Goal: Transaction & Acquisition: Subscribe to service/newsletter

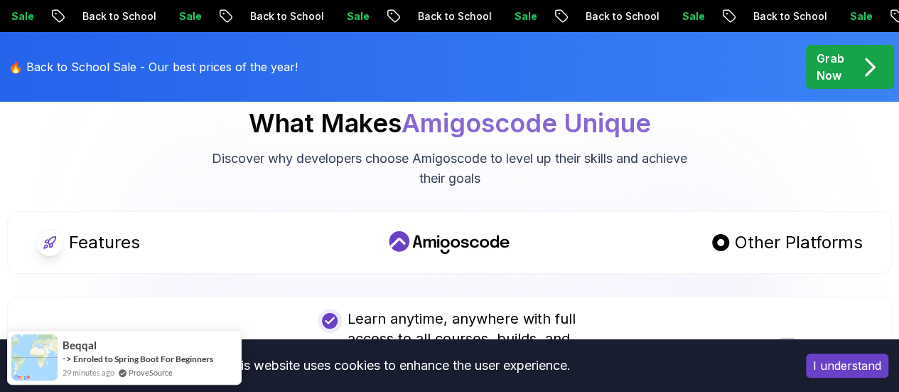
scroll to position [2720, 0]
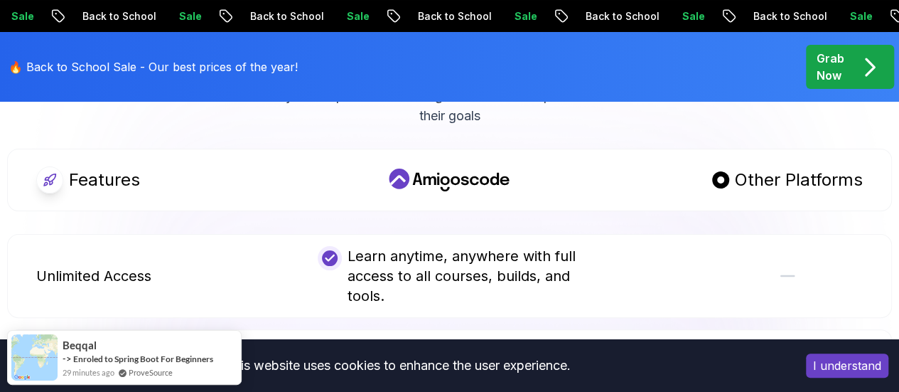
drag, startPoint x: 908, startPoint y: 24, endPoint x: 903, endPoint y: 189, distance: 165.0
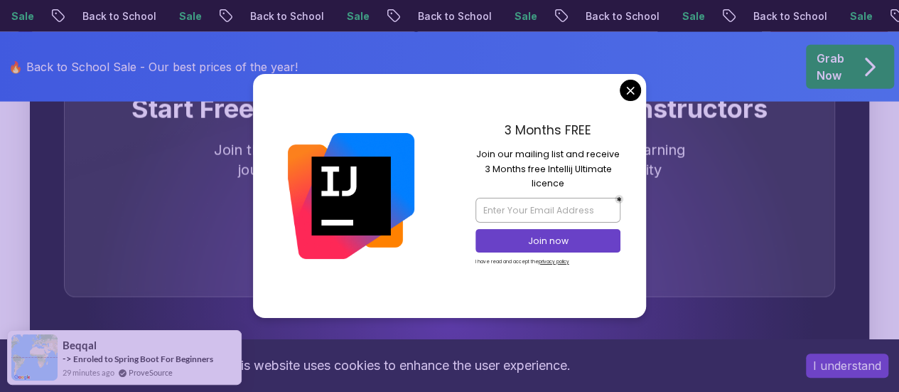
scroll to position [4383, 0]
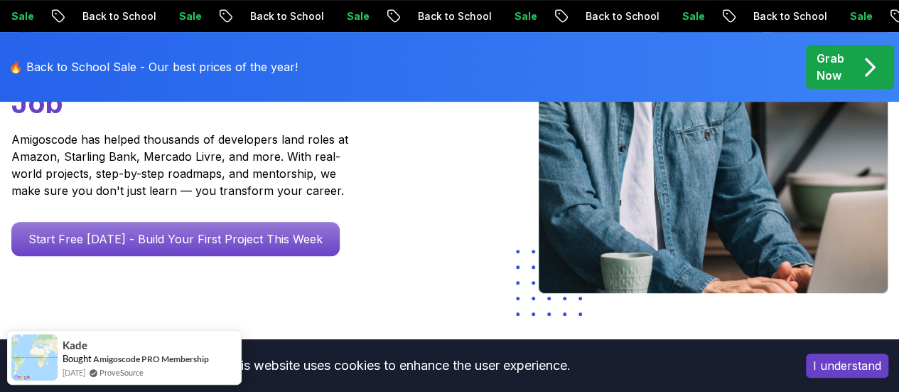
scroll to position [0, 0]
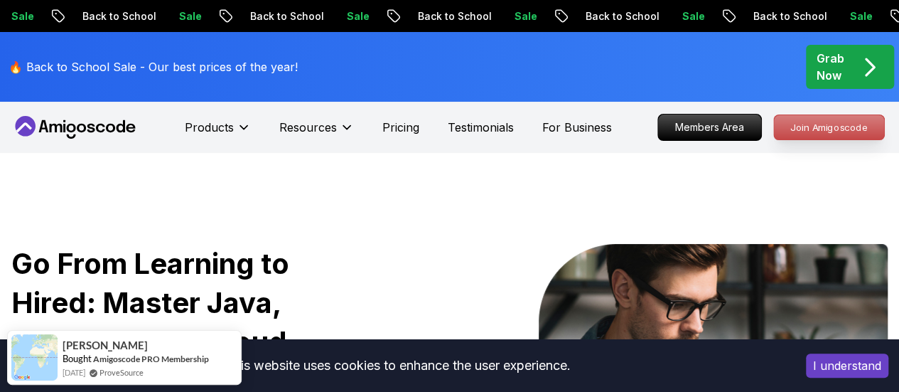
click at [853, 123] on p "Join Amigoscode" at bounding box center [829, 127] width 110 height 24
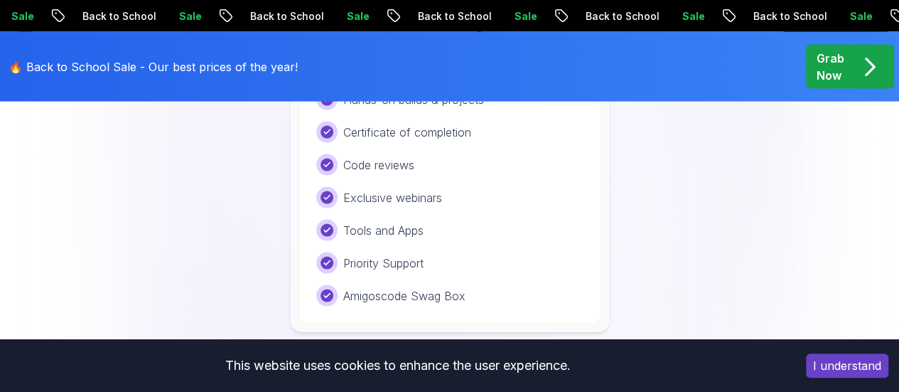
scroll to position [1365, 0]
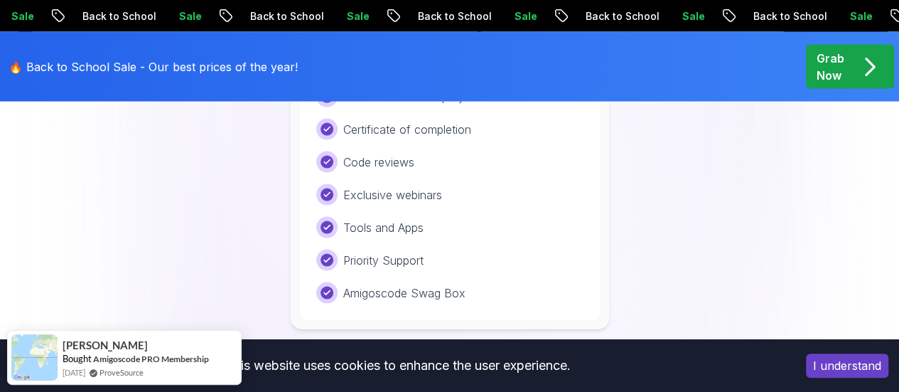
click at [874, 369] on button "I understand" at bounding box center [847, 365] width 82 height 24
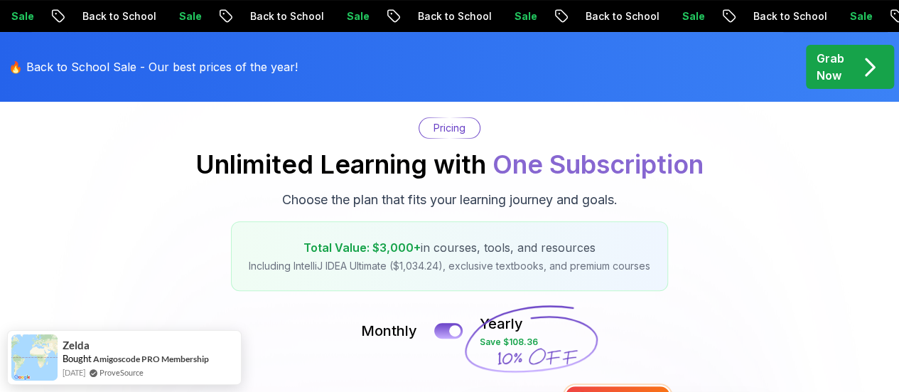
scroll to position [0, 0]
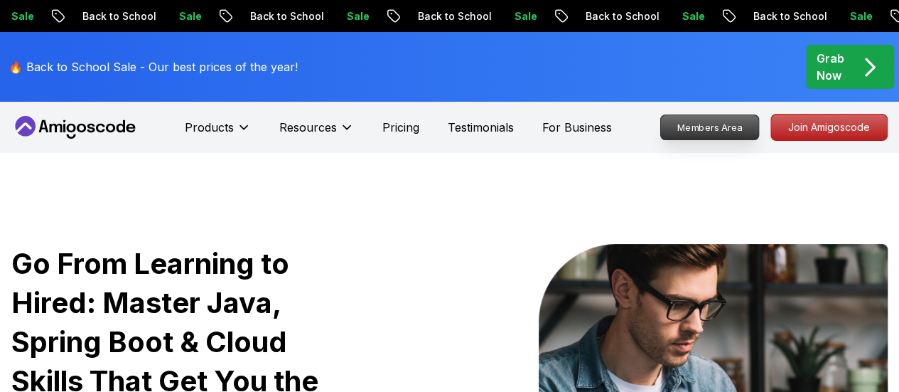
click at [715, 124] on p "Members Area" at bounding box center [710, 127] width 98 height 24
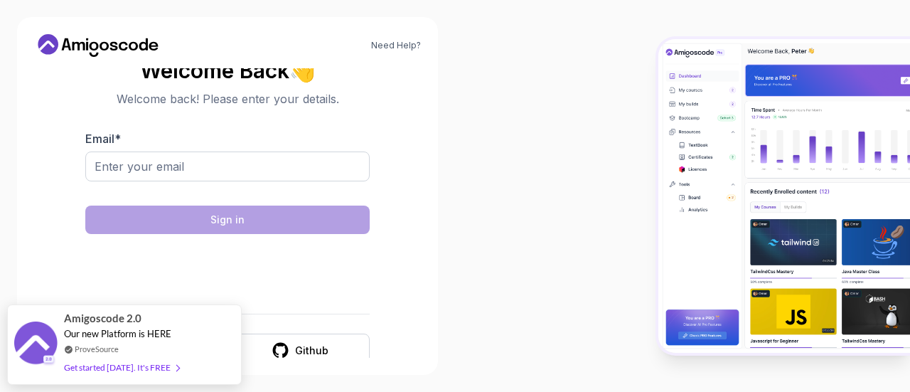
click at [554, 188] on div at bounding box center [682, 196] width 455 height 392
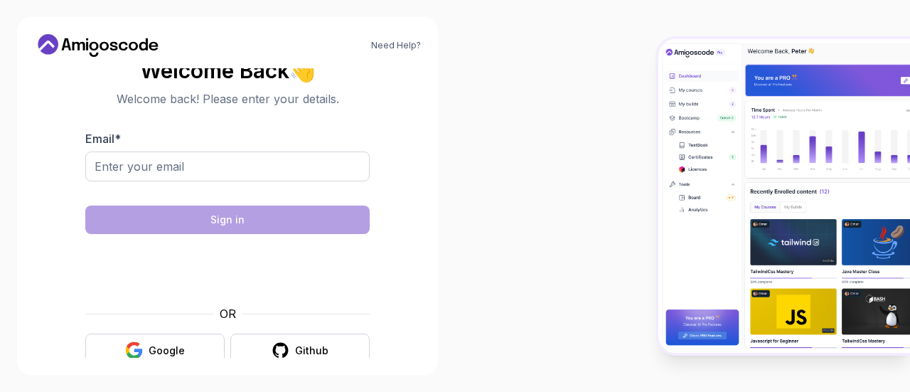
click at [327, 151] on div "Email *" at bounding box center [227, 163] width 284 height 67
click at [426, 166] on div "Need Help? Welcome Back 👋 Welcome back! Please enter your details. Email * Sign…" at bounding box center [227, 196] width 421 height 358
click at [168, 346] on div "Google" at bounding box center [167, 350] width 36 height 14
